Goal: Task Accomplishment & Management: Complete application form

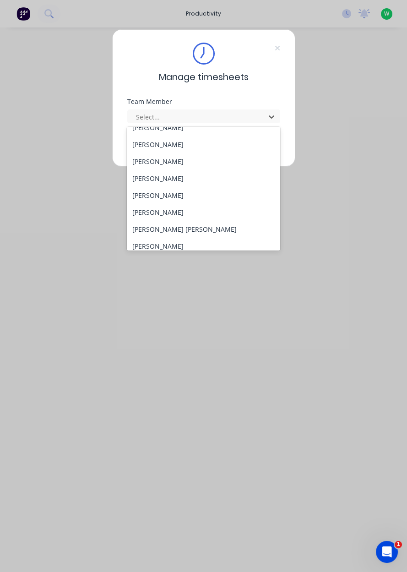
click at [157, 216] on div "[PERSON_NAME]" at bounding box center [203, 212] width 153 height 17
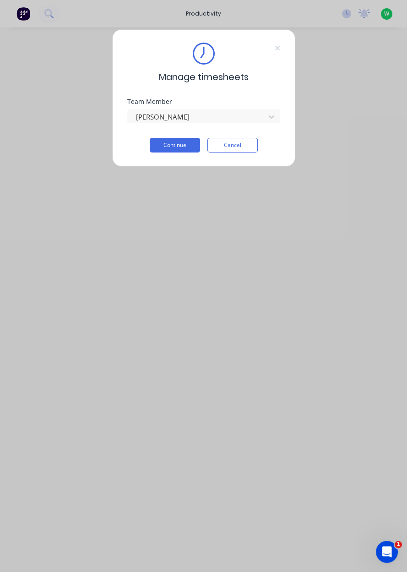
click at [175, 146] on button "Continue" at bounding box center [175, 145] width 50 height 15
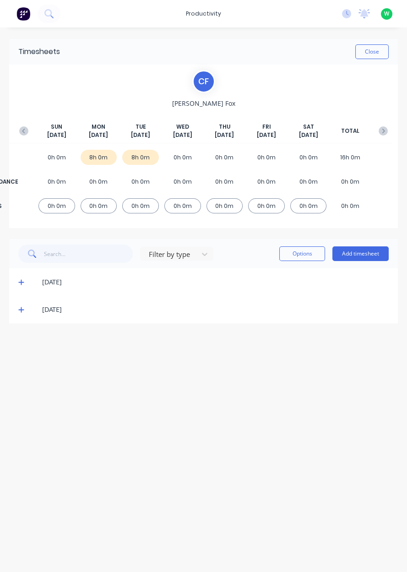
click at [22, 279] on icon at bounding box center [21, 282] width 6 height 6
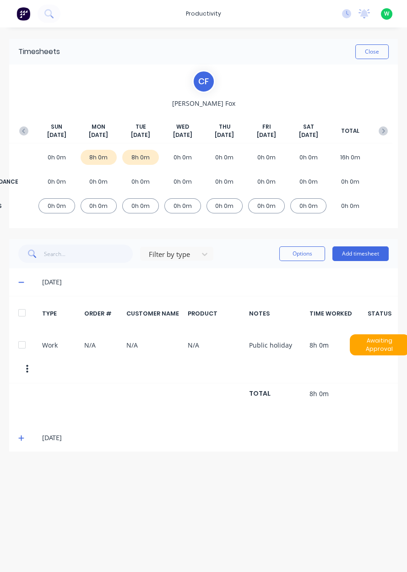
click at [19, 131] on icon "button" at bounding box center [23, 130] width 9 height 9
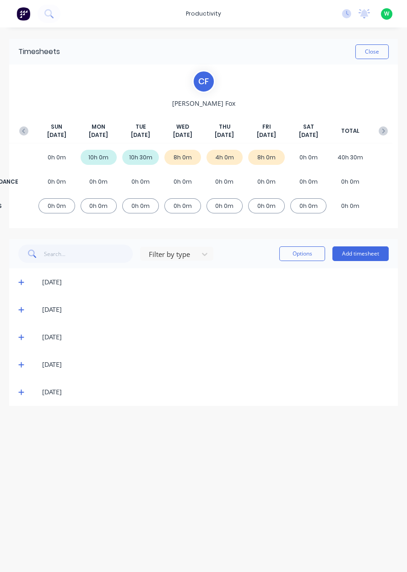
click at [22, 362] on icon at bounding box center [21, 364] width 6 height 6
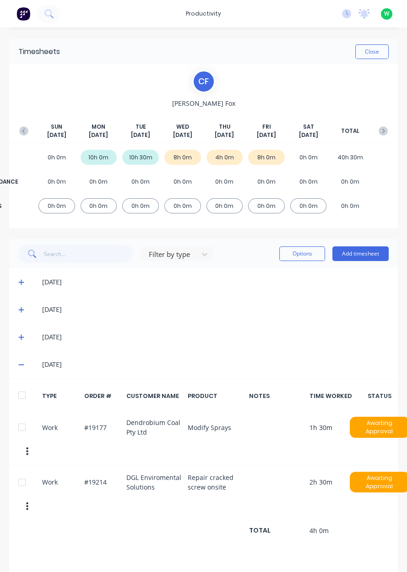
click at [358, 256] on button "Add timesheet" at bounding box center [360, 253] width 56 height 15
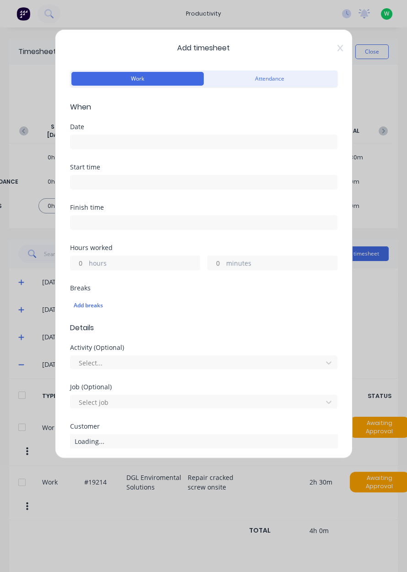
click at [92, 146] on input at bounding box center [203, 142] width 266 height 14
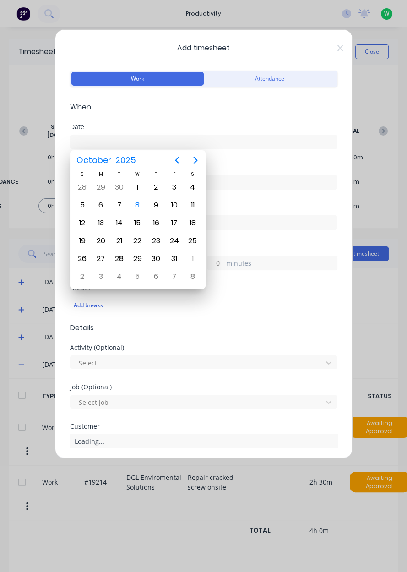
click at [137, 205] on div "8" at bounding box center [137, 205] width 14 height 14
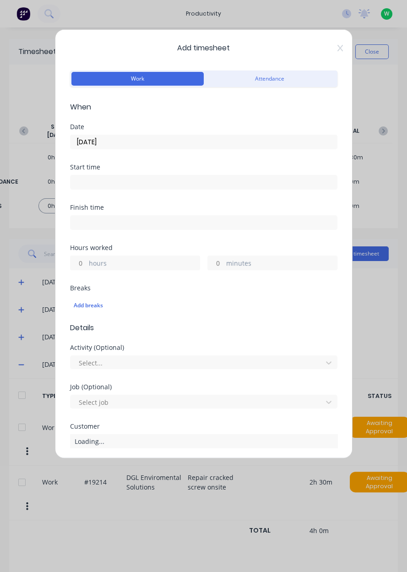
click at [116, 142] on input "[DATE]" at bounding box center [203, 142] width 266 height 14
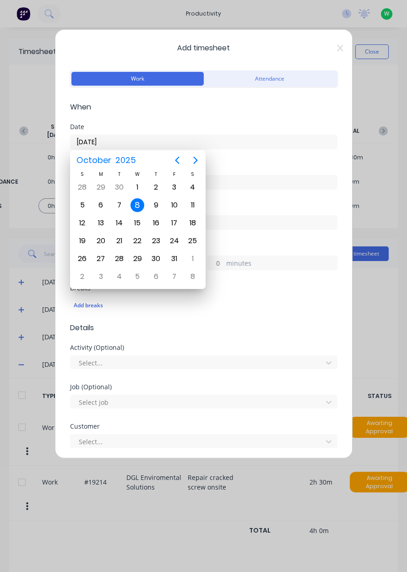
click at [154, 184] on div "2" at bounding box center [156, 187] width 14 height 14
type input "[DATE]"
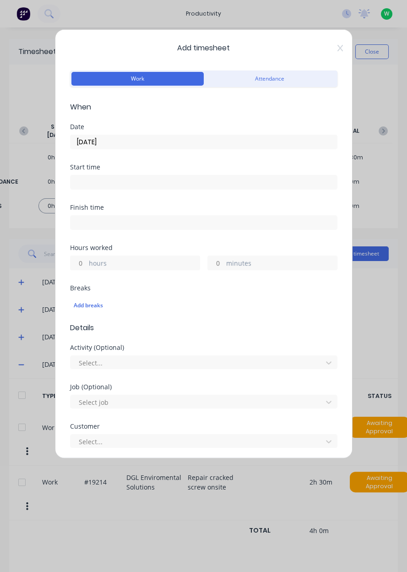
click at [81, 260] on input "hours" at bounding box center [78, 263] width 16 height 14
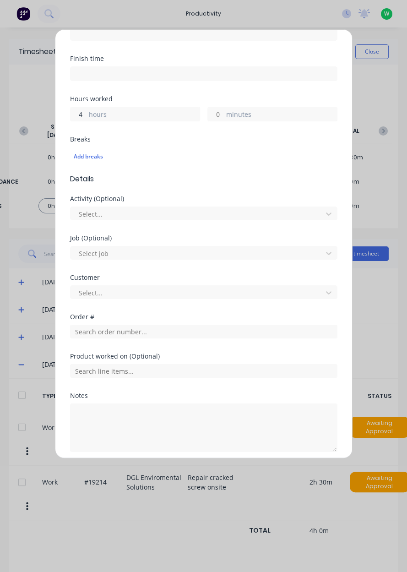
scroll to position [151, 0]
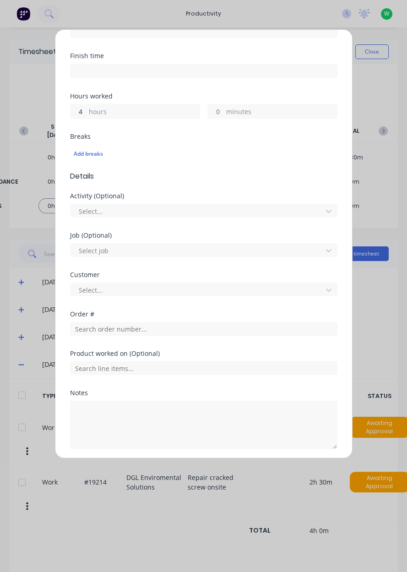
type input "4"
click at [83, 333] on input "text" at bounding box center [203, 329] width 267 height 14
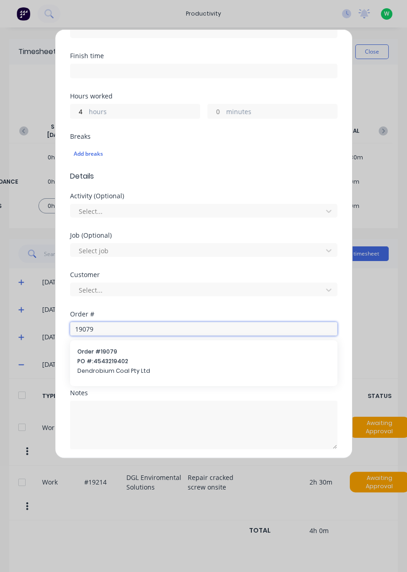
type input "19079"
click at [91, 359] on span "PO #: 4543219402" at bounding box center [203, 361] width 253 height 8
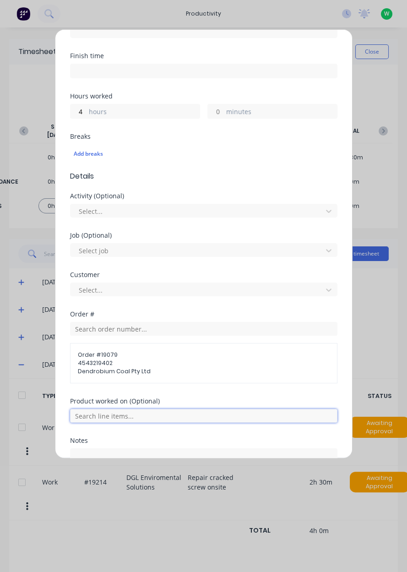
click at [78, 416] on input "text" at bounding box center [203, 416] width 267 height 14
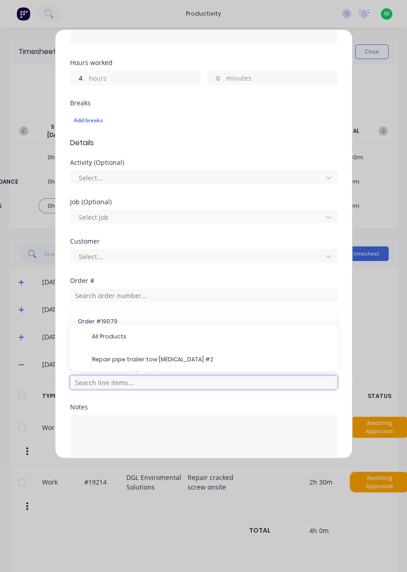
scroll to position [199, 0]
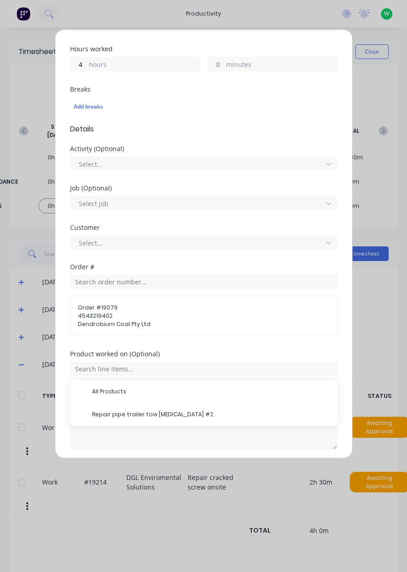
click at [100, 410] on span "Repair pipe trailer tow [MEDICAL_DATA] #2" at bounding box center [211, 414] width 238 height 8
click at [89, 68] on label "hours" at bounding box center [144, 64] width 111 height 11
click at [86, 68] on input "4" at bounding box center [78, 64] width 16 height 14
type input "2"
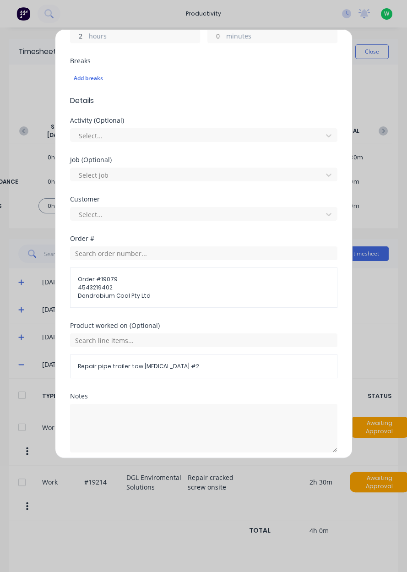
scroll to position [230, 0]
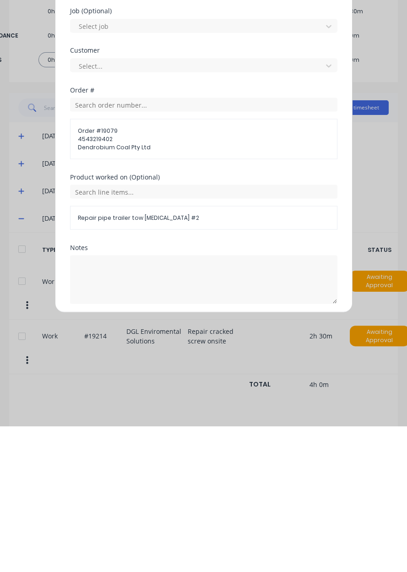
click at [157, 470] on button "Add manual time entry" at bounding box center [181, 471] width 77 height 15
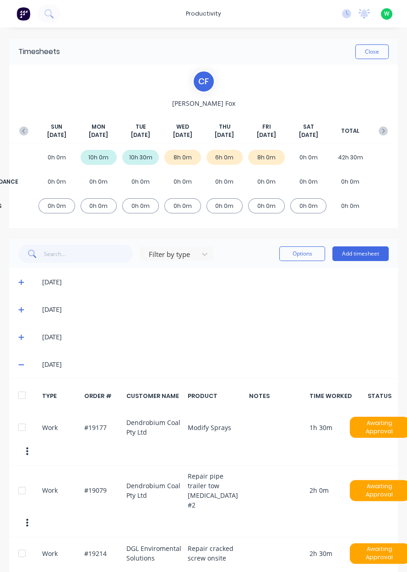
click at [361, 251] on button "Add timesheet" at bounding box center [360, 253] width 56 height 15
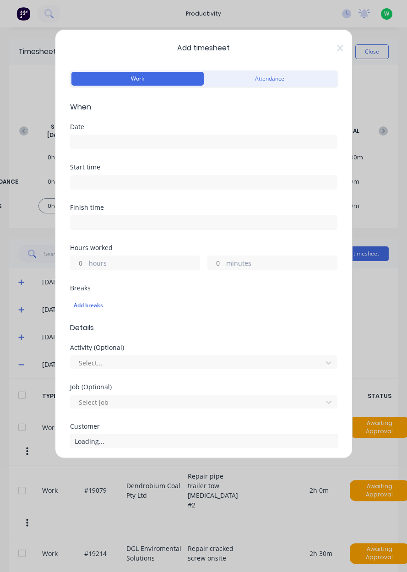
click at [81, 145] on input at bounding box center [203, 142] width 266 height 14
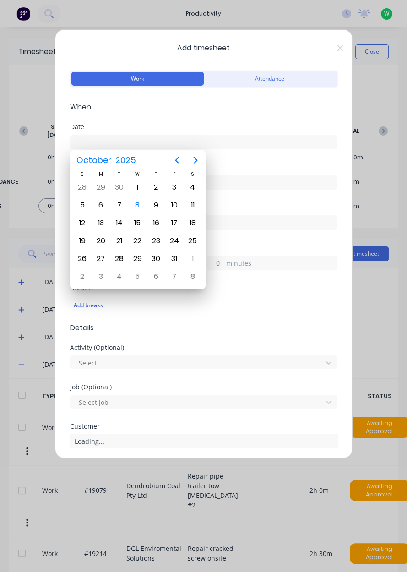
click at [154, 187] on div "2" at bounding box center [156, 187] width 14 height 14
type input "[DATE]"
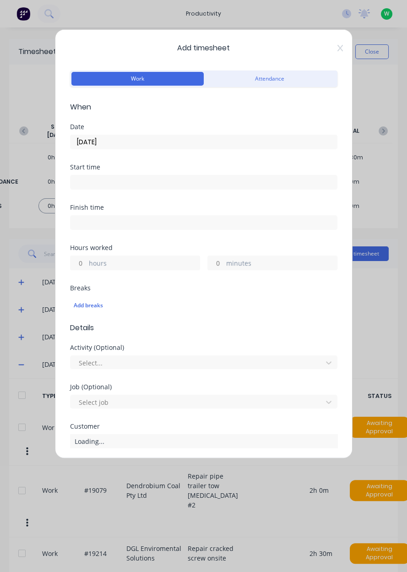
click at [82, 260] on input "hours" at bounding box center [78, 263] width 16 height 14
type input "2"
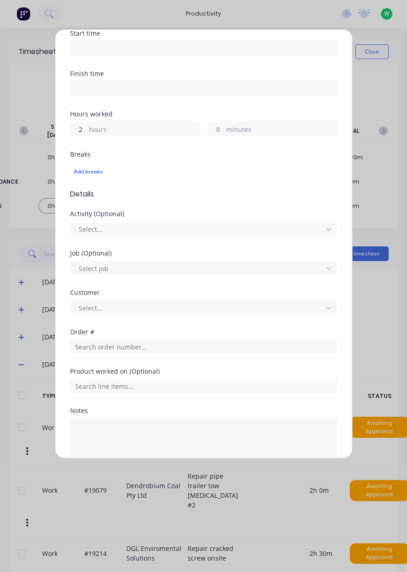
scroll to position [135, 0]
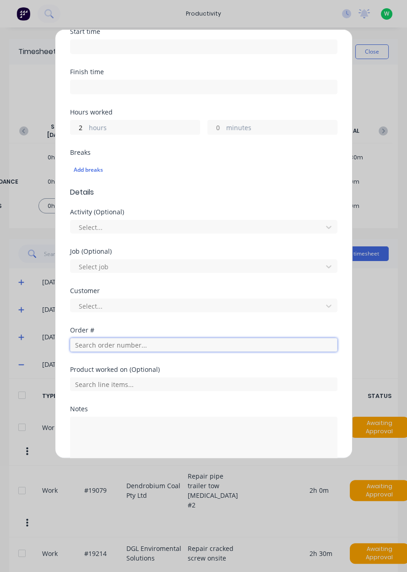
click at [255, 339] on input "text" at bounding box center [203, 345] width 267 height 14
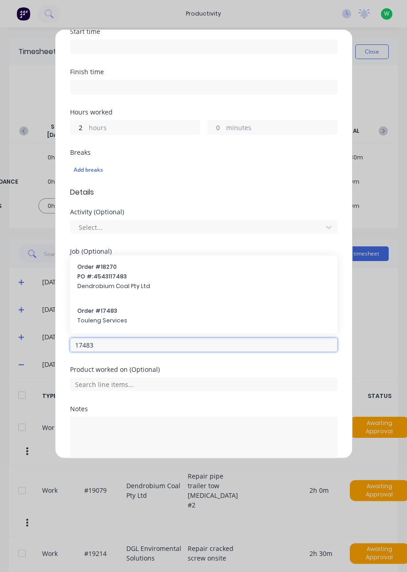
type input "17483"
click at [90, 313] on div "Order # 17483 Touleng Services" at bounding box center [203, 316] width 253 height 19
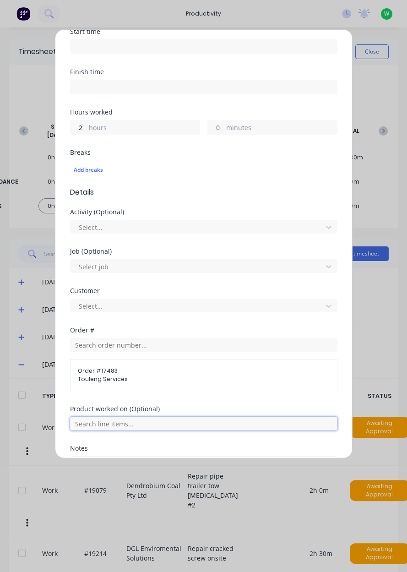
click at [255, 424] on input "text" at bounding box center [203, 423] width 267 height 14
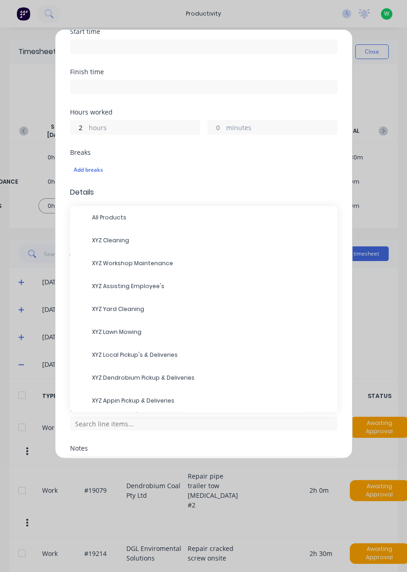
click at [106, 262] on span "XYZ Workshop Maintenance" at bounding box center [211, 263] width 238 height 8
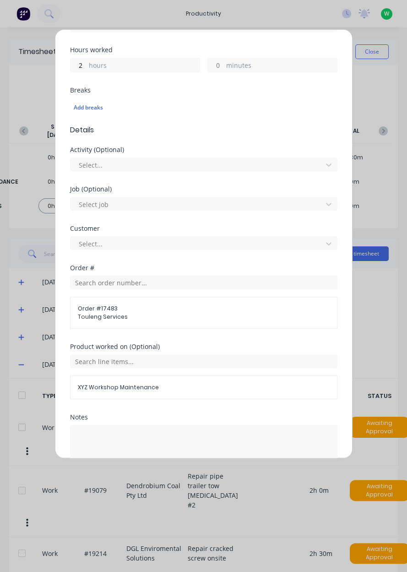
scroll to position [221, 0]
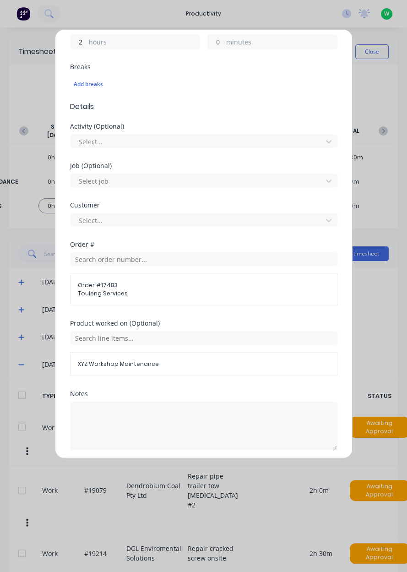
click at [158, 473] on button "Add manual time entry" at bounding box center [181, 472] width 77 height 15
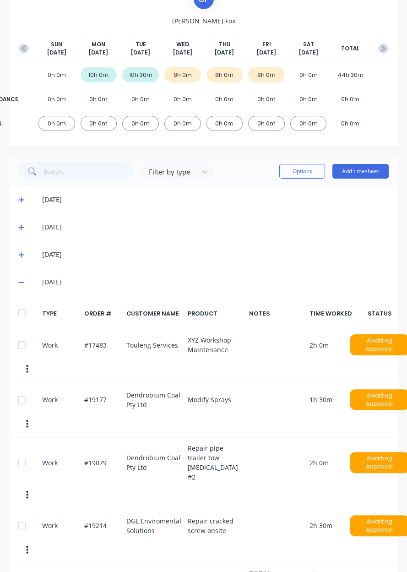
scroll to position [82, 0]
